Goal: Contribute content: Add original content to the website for others to see

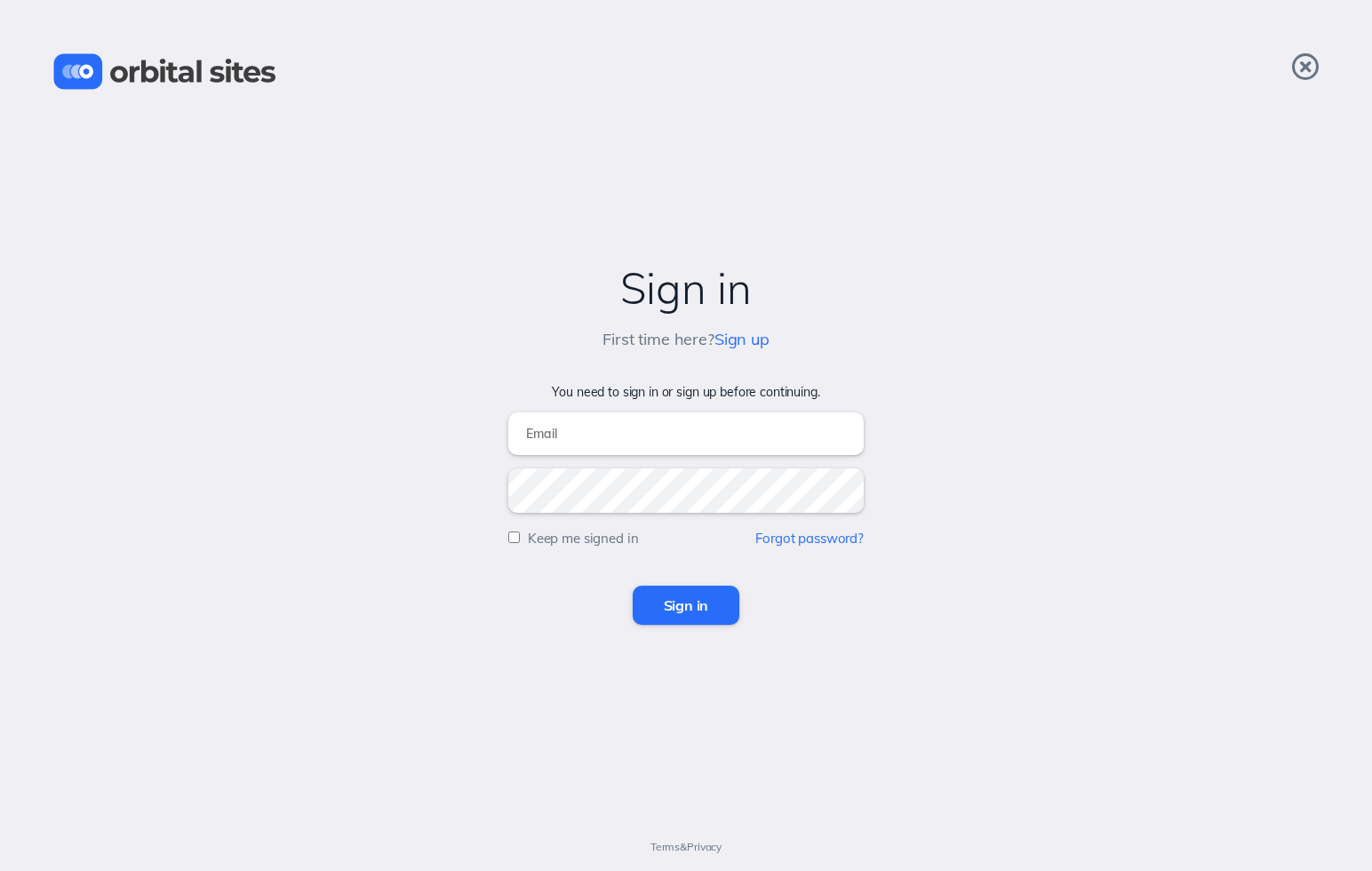
type input "[EMAIL_ADDRESS][DOMAIN_NAME]"
click at [686, 605] on input "Sign in" at bounding box center [686, 604] width 108 height 39
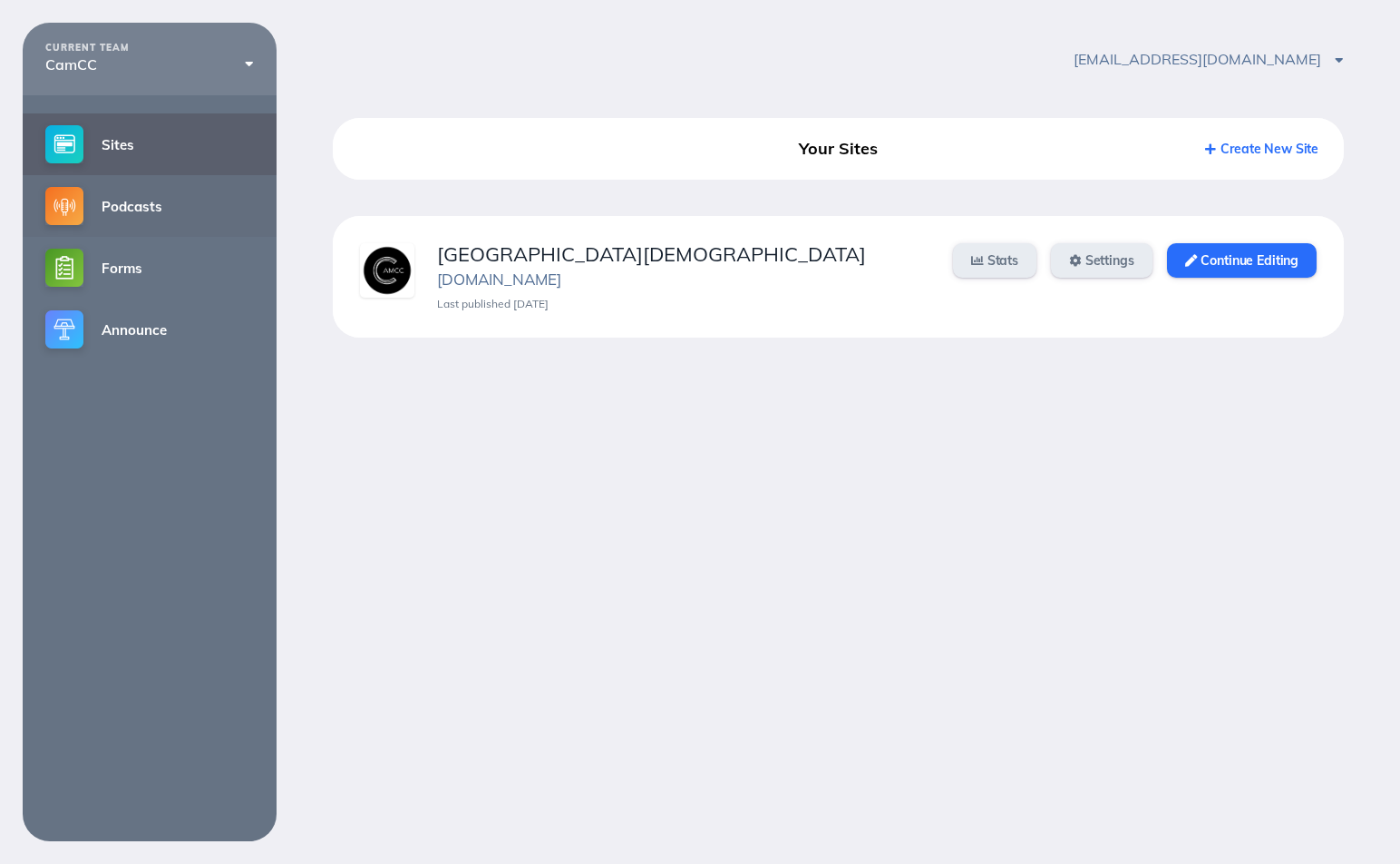
click at [128, 200] on link "Podcasts" at bounding box center [149, 206] width 254 height 62
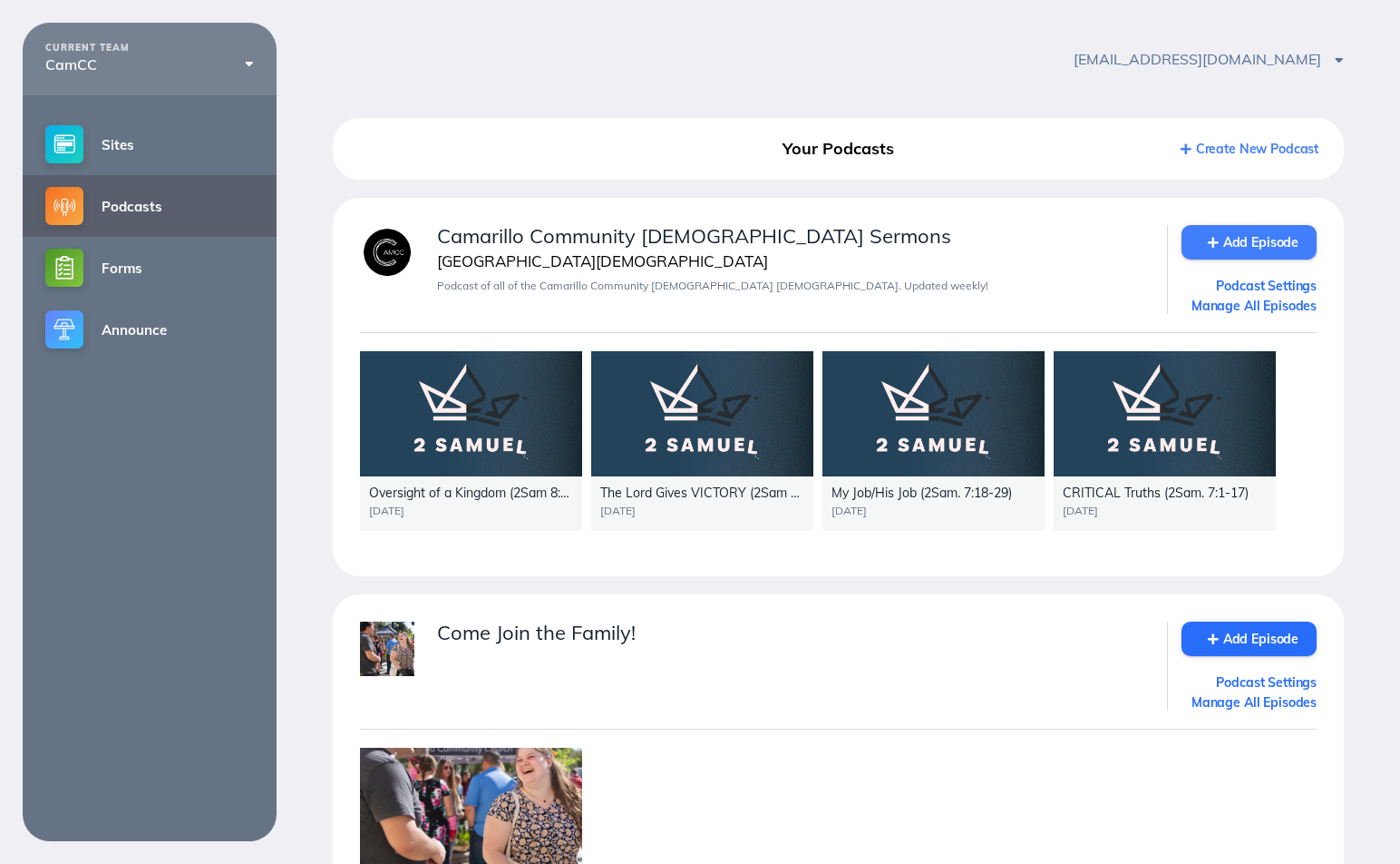
click at [1273, 248] on link "Add Episode" at bounding box center [1249, 242] width 135 height 35
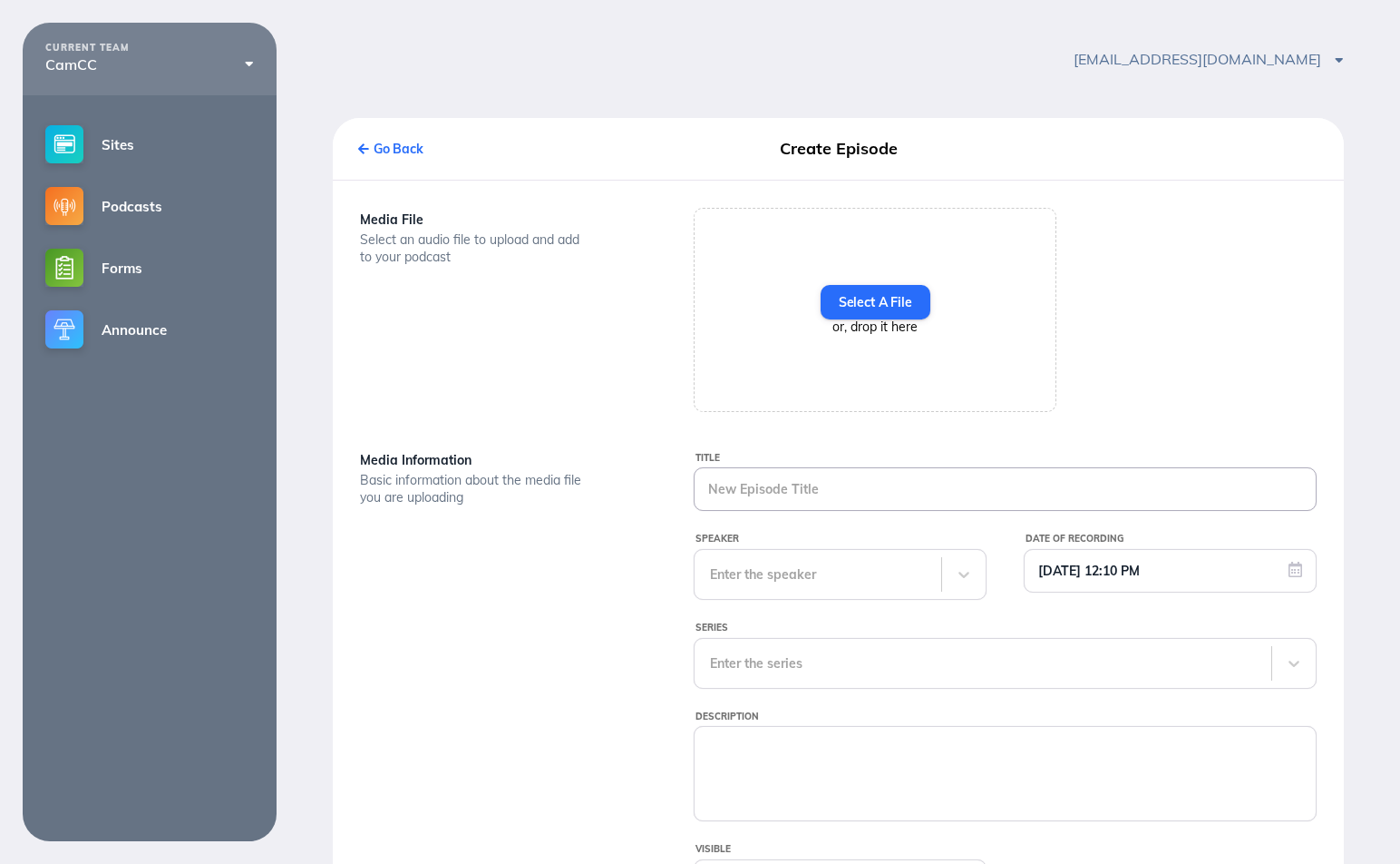
click at [799, 510] on input "Title" at bounding box center [1005, 488] width 621 height 42
paste input "_REAL COMPASSION 9_1_13"
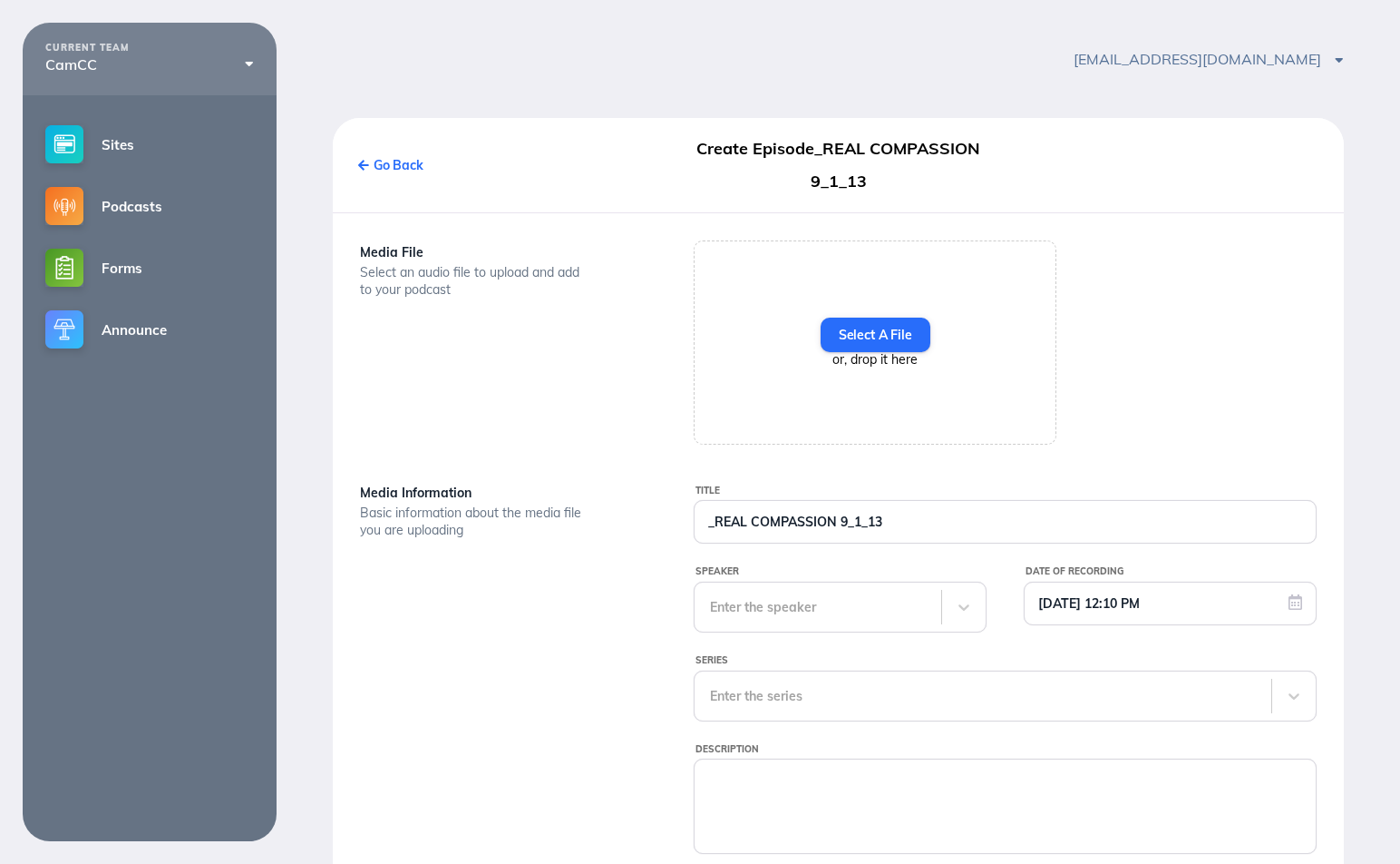
drag, startPoint x: 716, startPoint y: 525, endPoint x: 724, endPoint y: 551, distance: 27.2
click at [716, 526] on input "_REAL COMPASSION 9_1_13" at bounding box center [1005, 521] width 621 height 42
click at [834, 522] on input "REAL COMPASSION 9_1_13" at bounding box center [1005, 521] width 621 height 42
type input "REAL COMPASSION (2Sam 9:1-13)"
click at [848, 604] on div "Enter the speaker" at bounding box center [840, 606] width 293 height 51
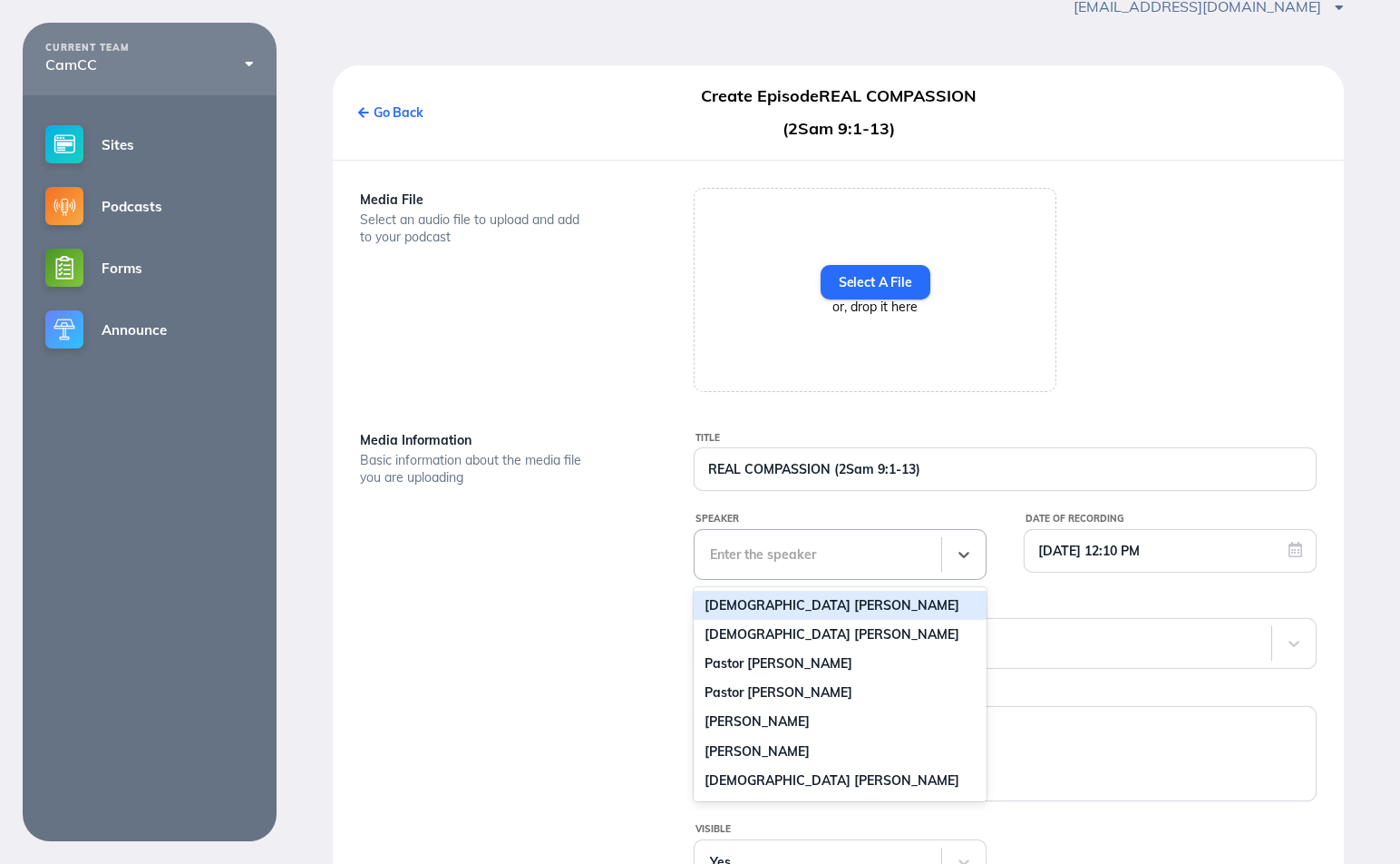
scroll to position [57, 0]
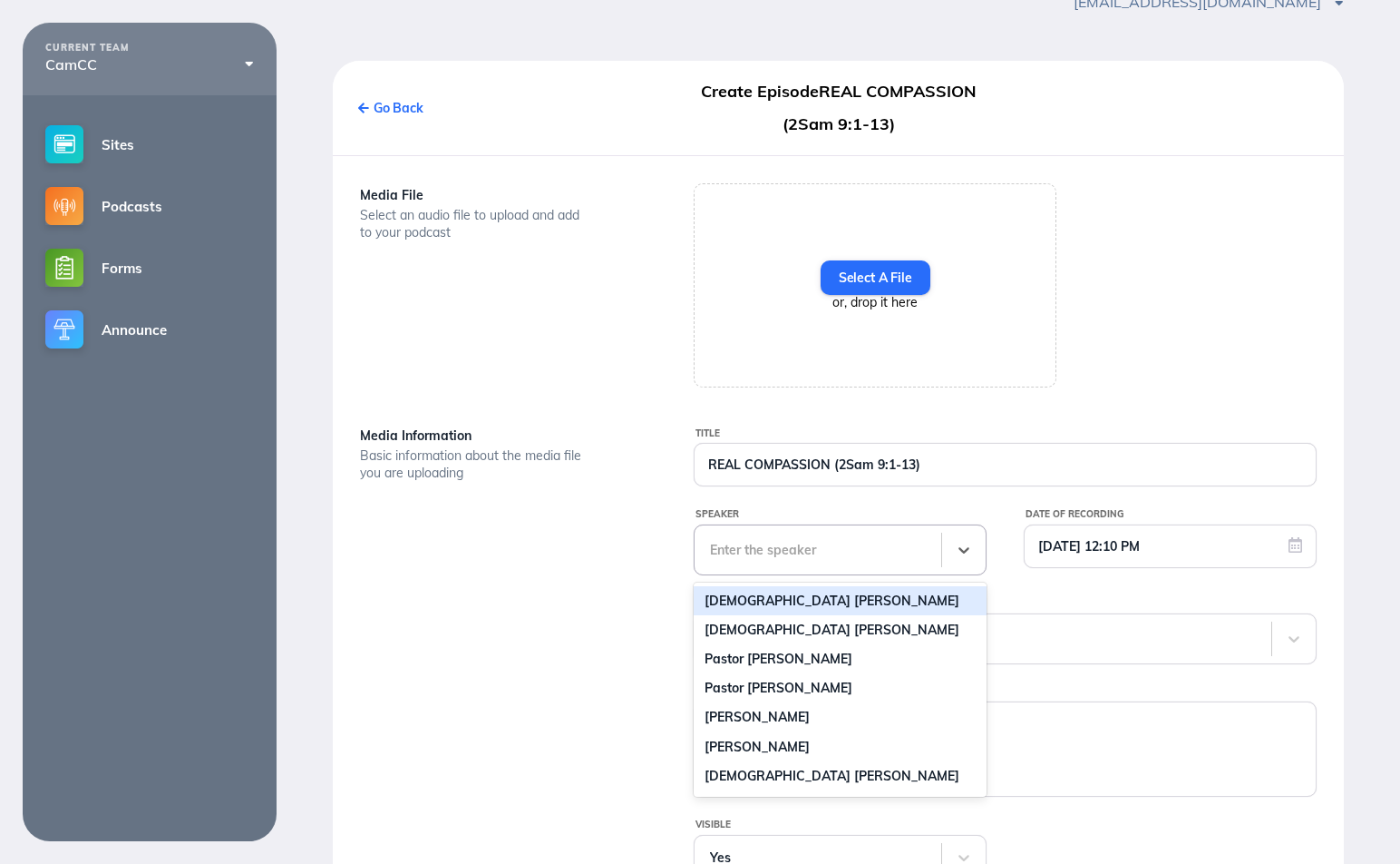
click at [806, 609] on div "[DEMOGRAPHIC_DATA] [PERSON_NAME]" at bounding box center [840, 600] width 293 height 29
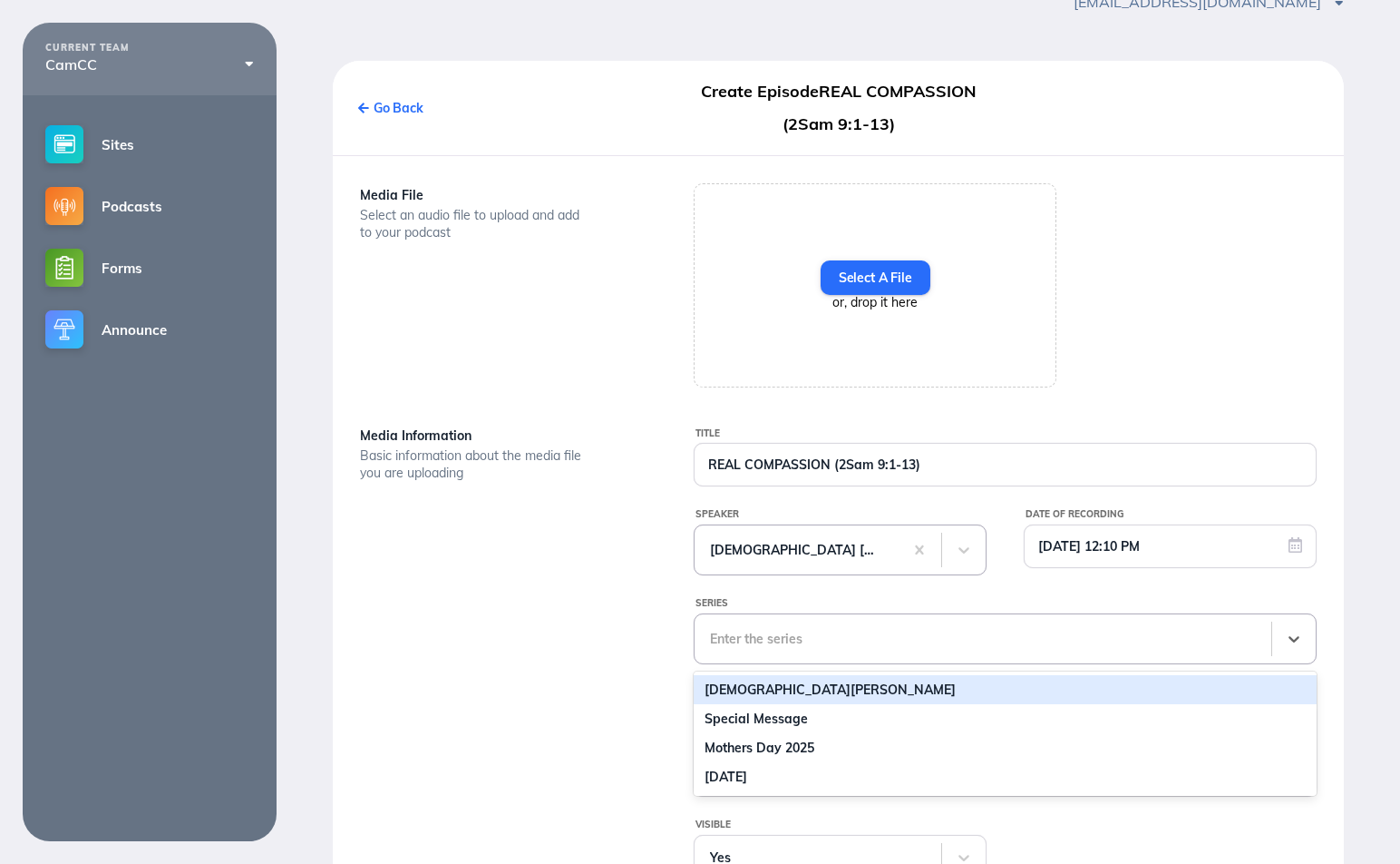
click at [808, 630] on div "[DEMOGRAPHIC_DATA][PERSON_NAME], 1 of 20. 20 results available. Use Up and Down…" at bounding box center [1005, 638] width 623 height 51
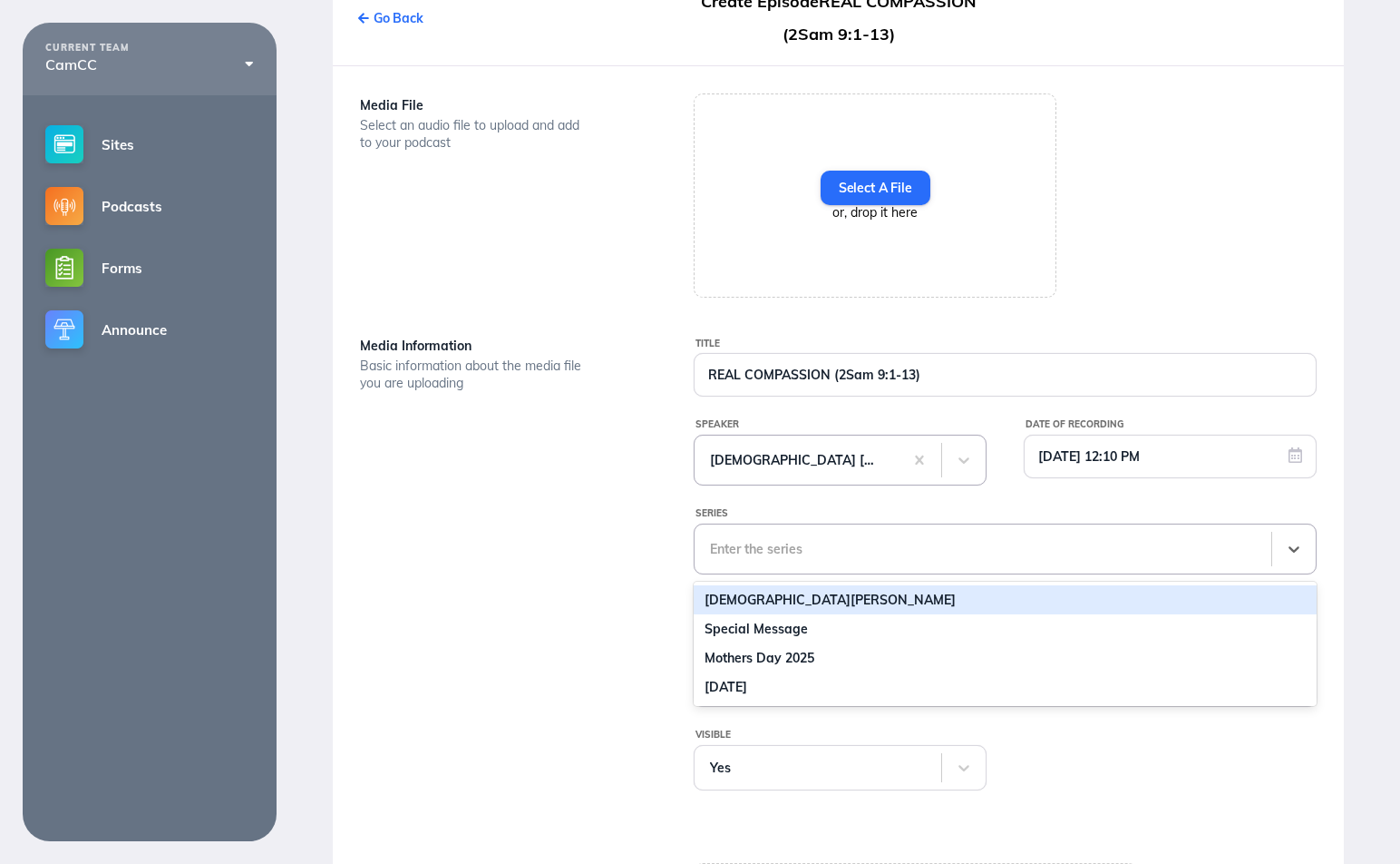
click at [798, 604] on div "[DEMOGRAPHIC_DATA][PERSON_NAME]" at bounding box center [1005, 599] width 623 height 29
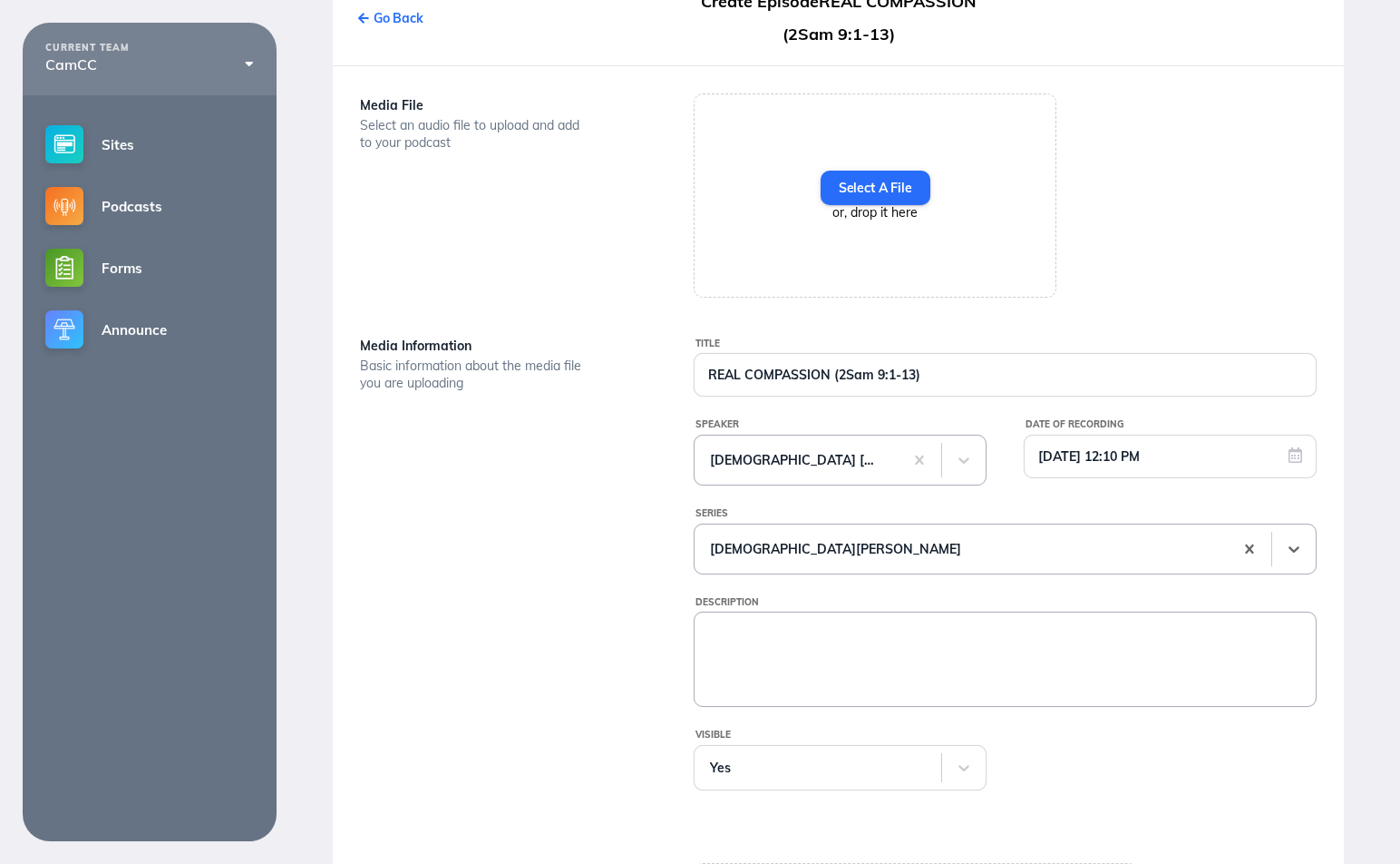
click at [774, 638] on textarea "Description" at bounding box center [1005, 657] width 621 height 91
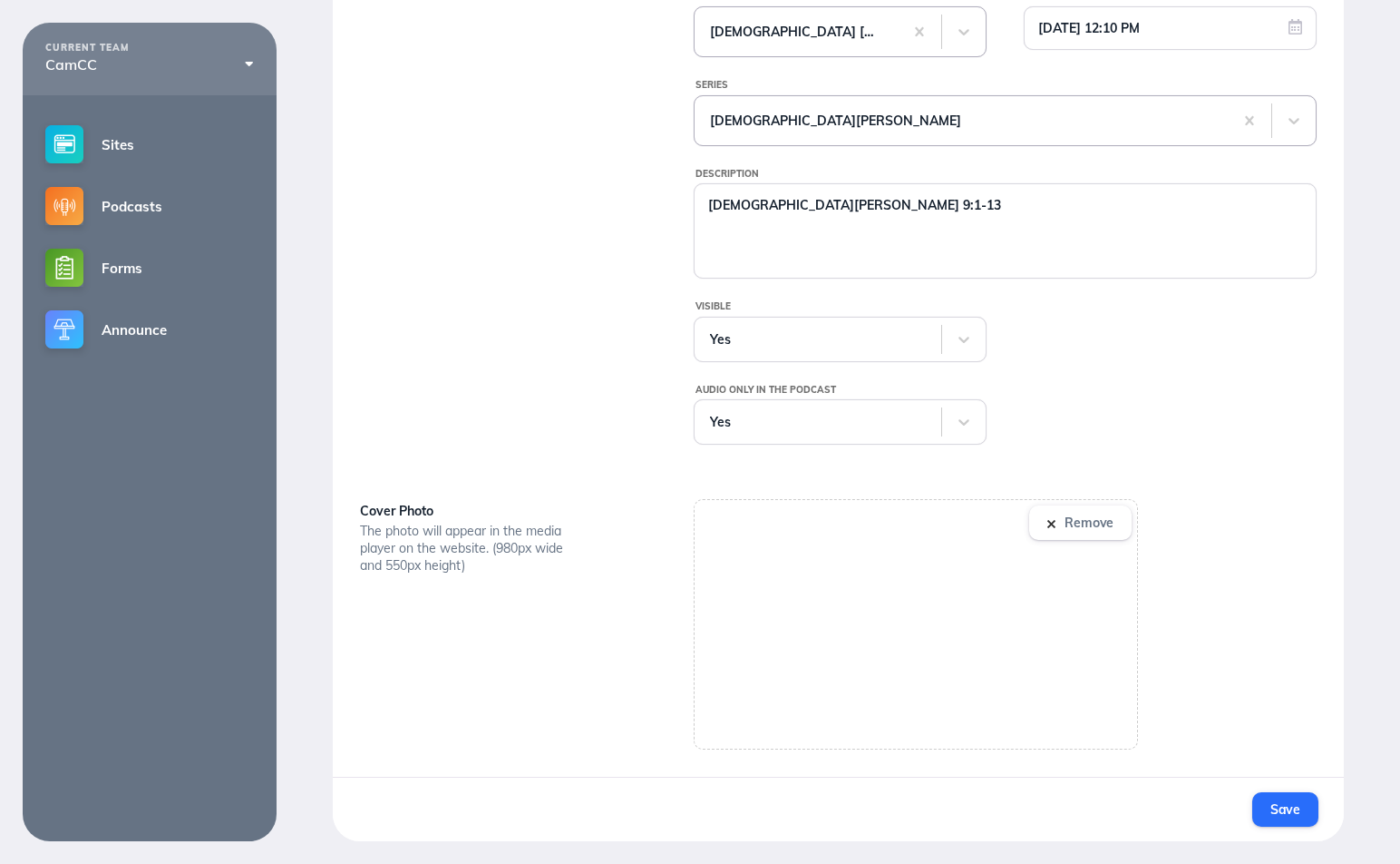
scroll to position [577, 0]
type textarea "[DEMOGRAPHIC_DATA][PERSON_NAME] 9:1-13"
click at [1292, 821] on button "Save" at bounding box center [1285, 809] width 67 height 35
